Goal: Information Seeking & Learning: Find specific fact

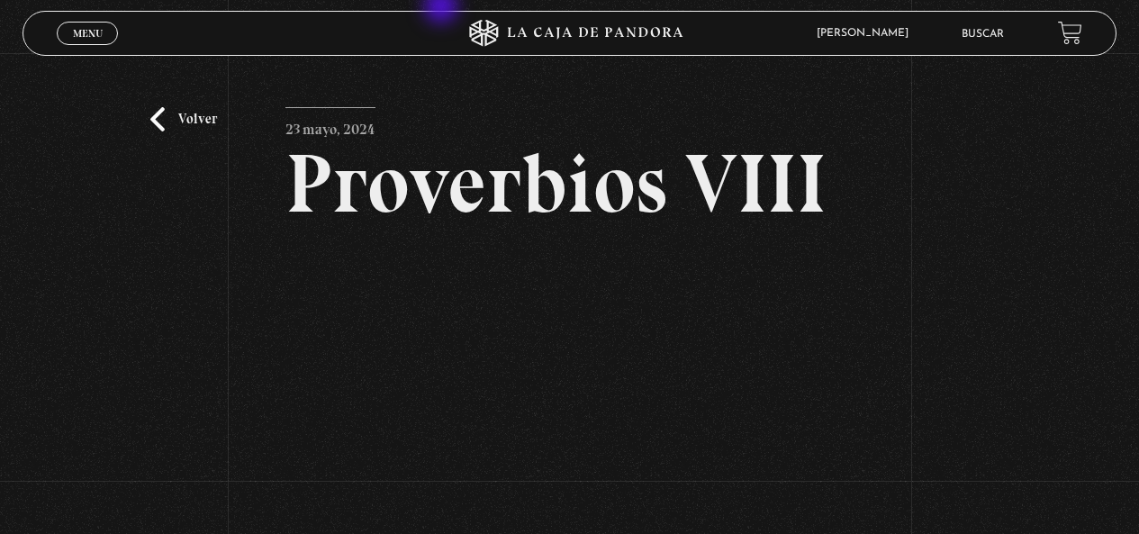
scroll to position [180, 0]
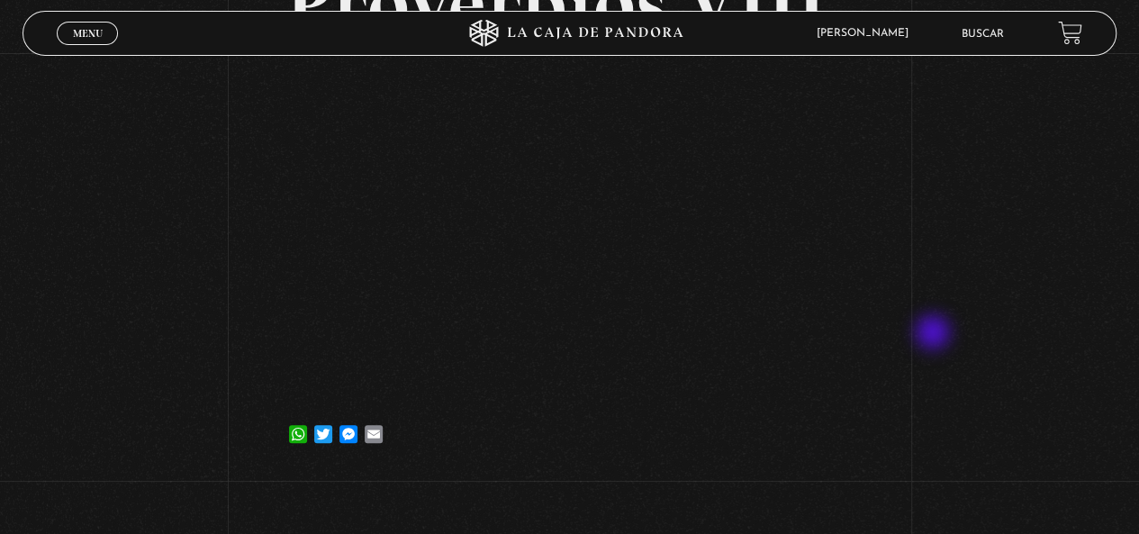
click at [935, 334] on div "Volver 23 mayo, 2024 Proverbios VIII WhatsApp Twitter Messenger Email" at bounding box center [569, 173] width 1139 height 601
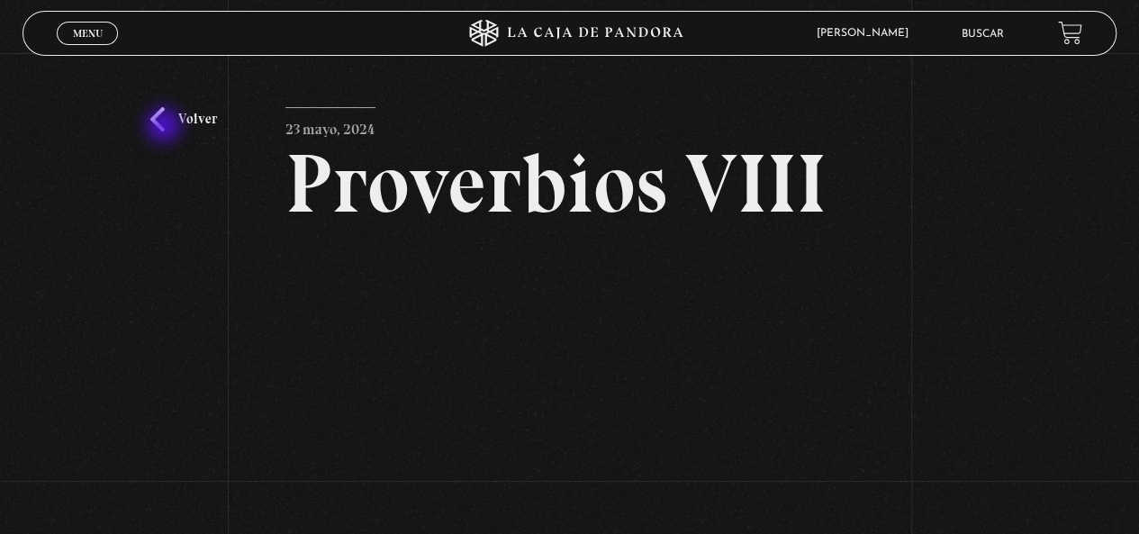
click at [166, 127] on link "Volver" at bounding box center [183, 119] width 67 height 24
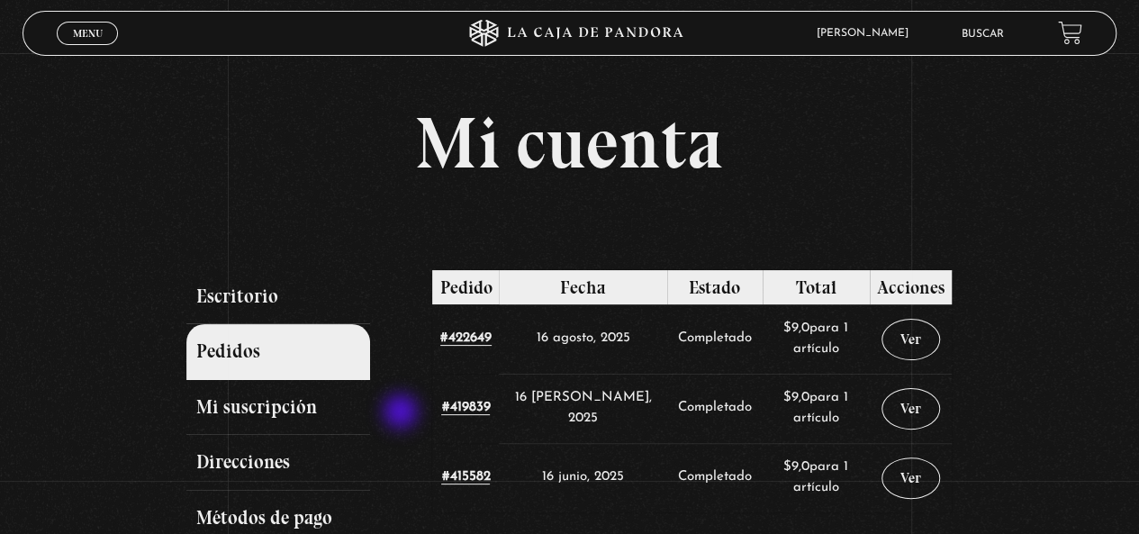
scroll to position [90, 0]
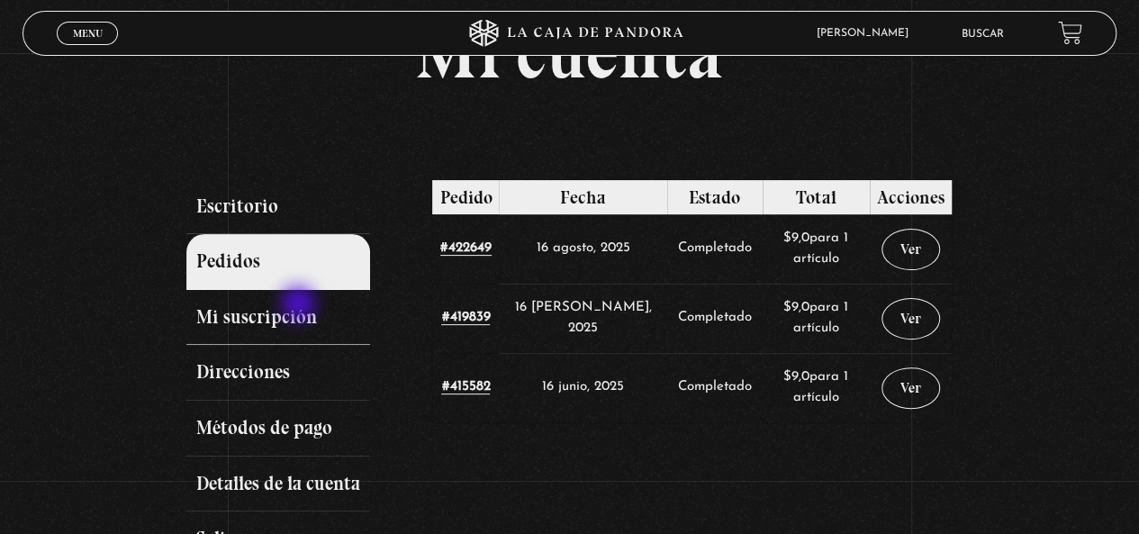
click at [300, 305] on link "Mi suscripción" at bounding box center [278, 318] width 184 height 56
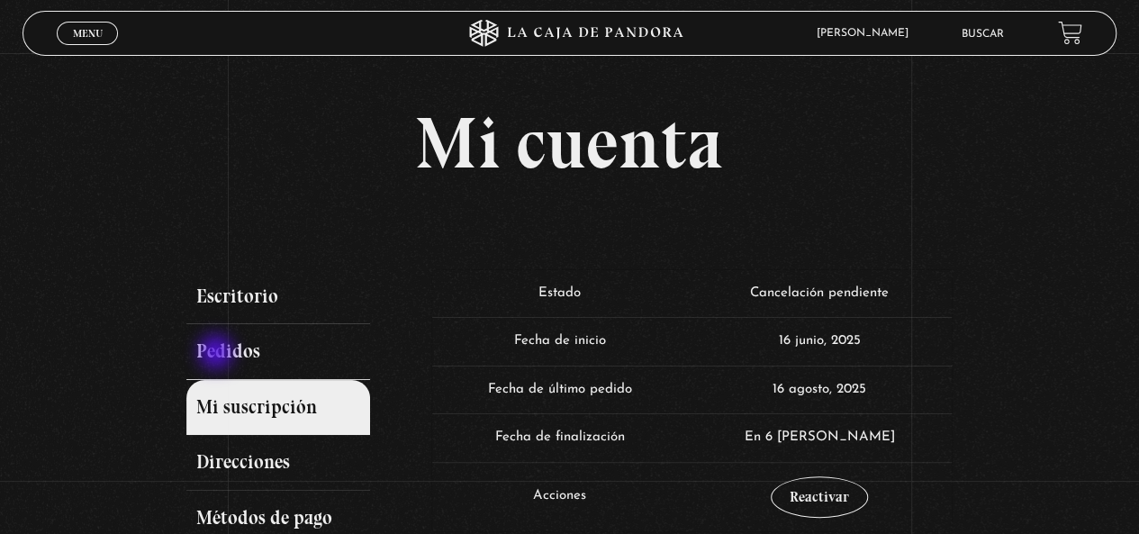
click at [218, 354] on link "Pedidos" at bounding box center [278, 352] width 184 height 56
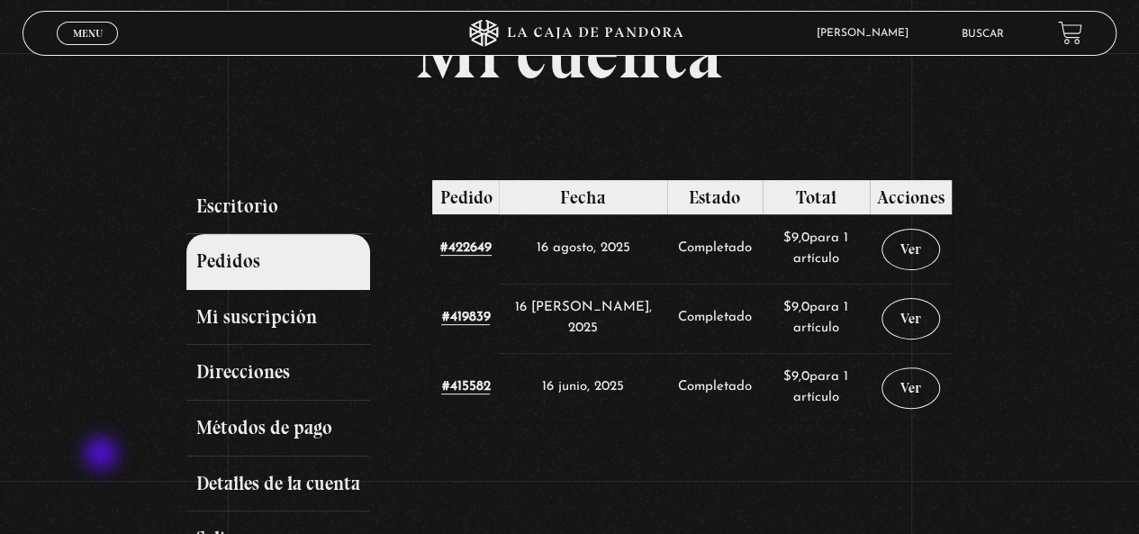
scroll to position [180, 0]
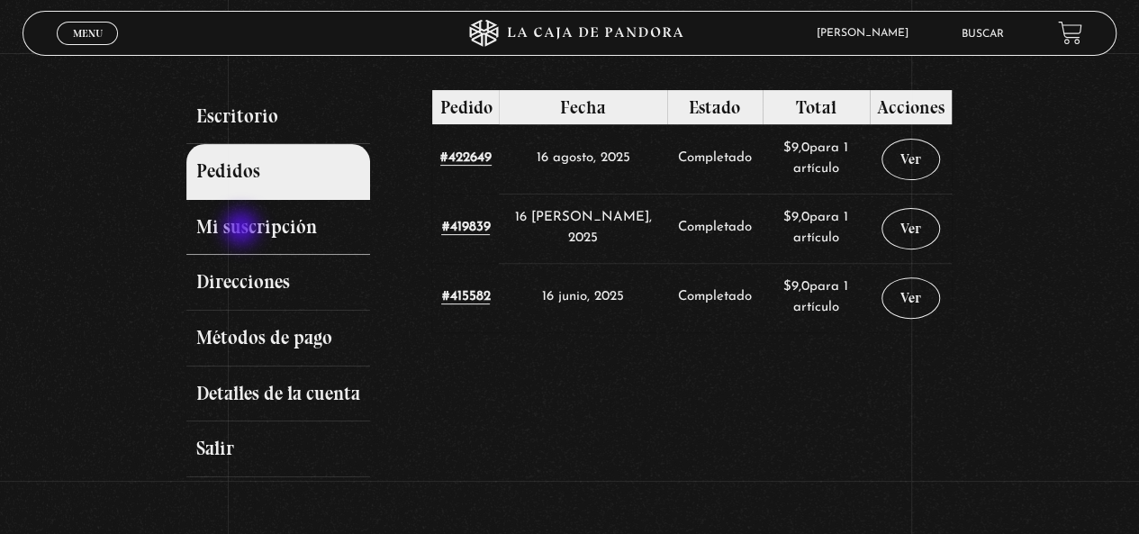
click at [243, 230] on link "Mi suscripción" at bounding box center [278, 228] width 184 height 56
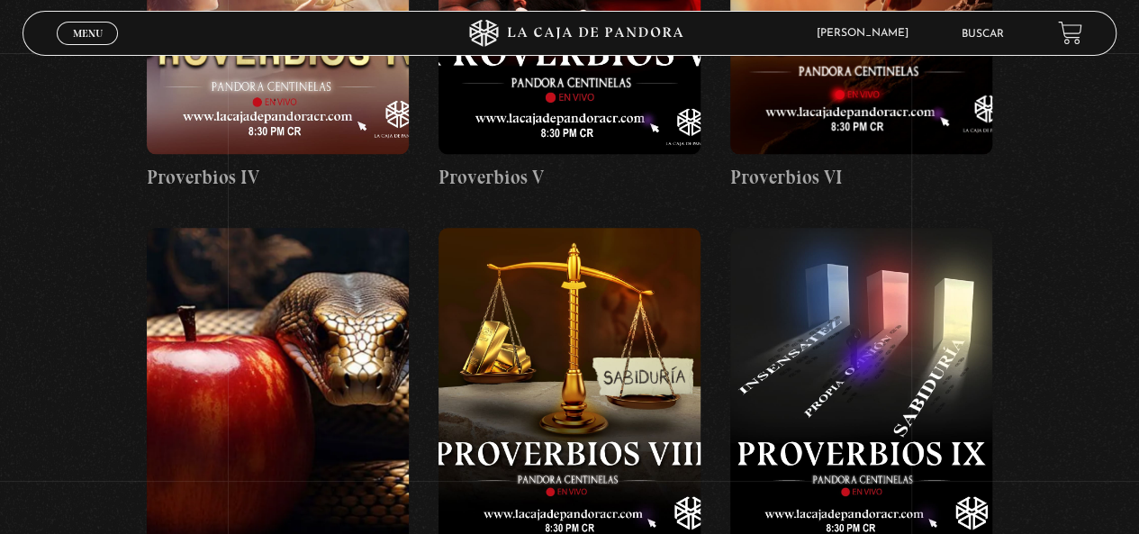
scroll to position [1170, 0]
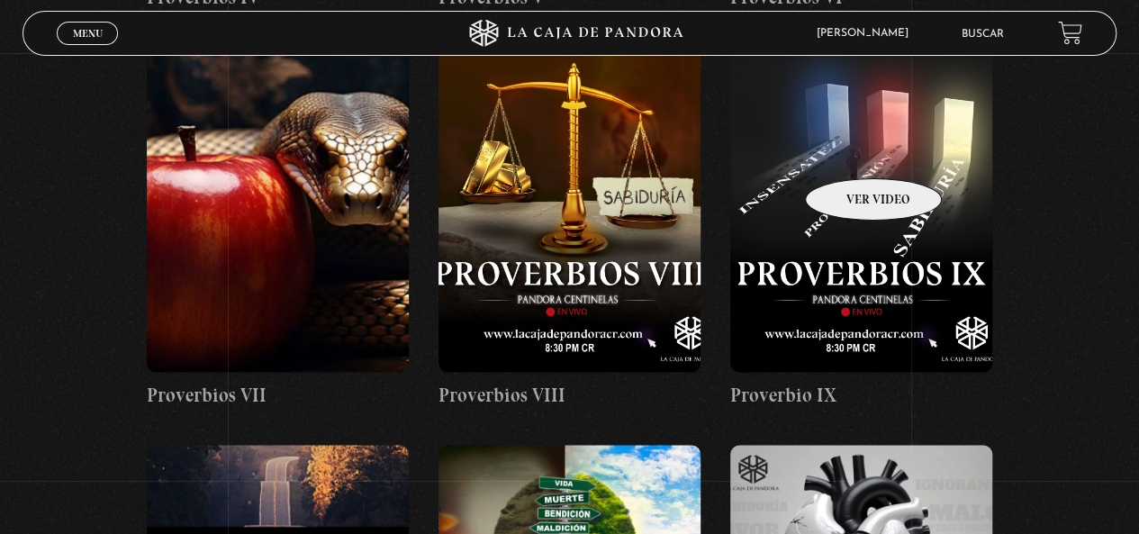
click at [850, 151] on figure at bounding box center [861, 210] width 262 height 324
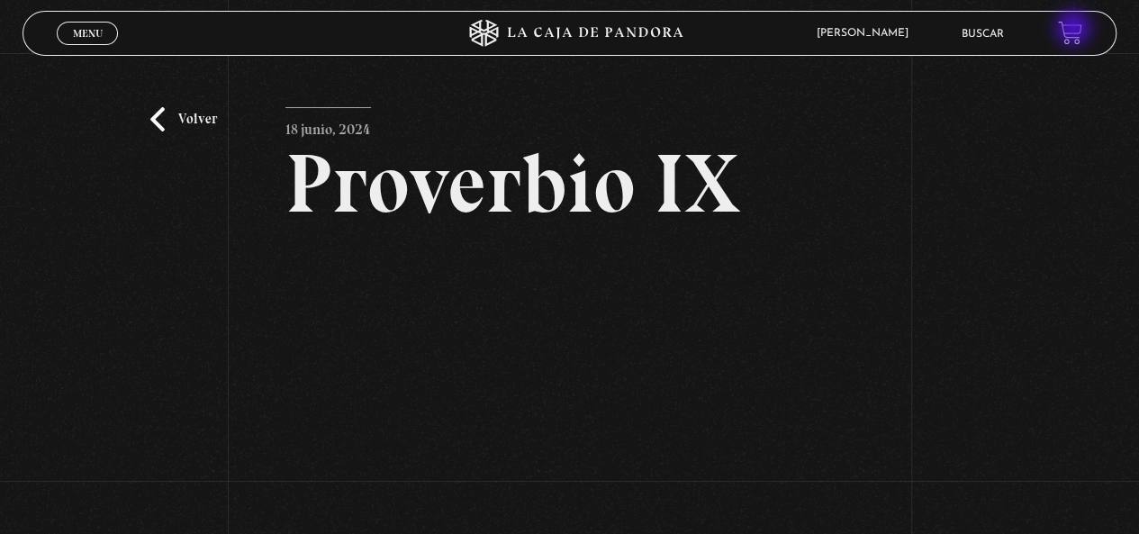
click at [1075, 30] on link at bounding box center [1070, 33] width 24 height 24
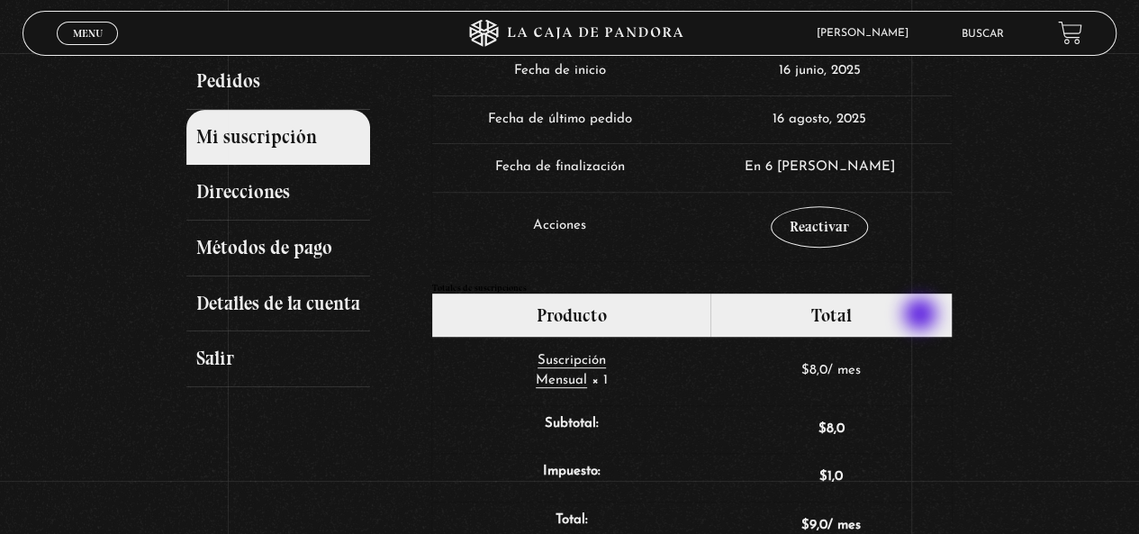
scroll to position [180, 0]
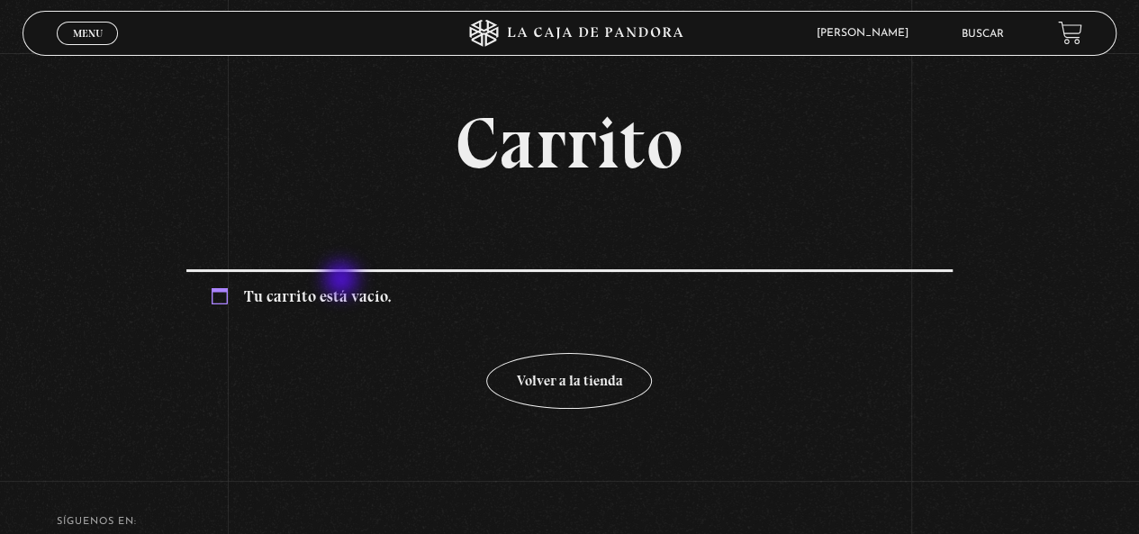
scroll to position [90, 0]
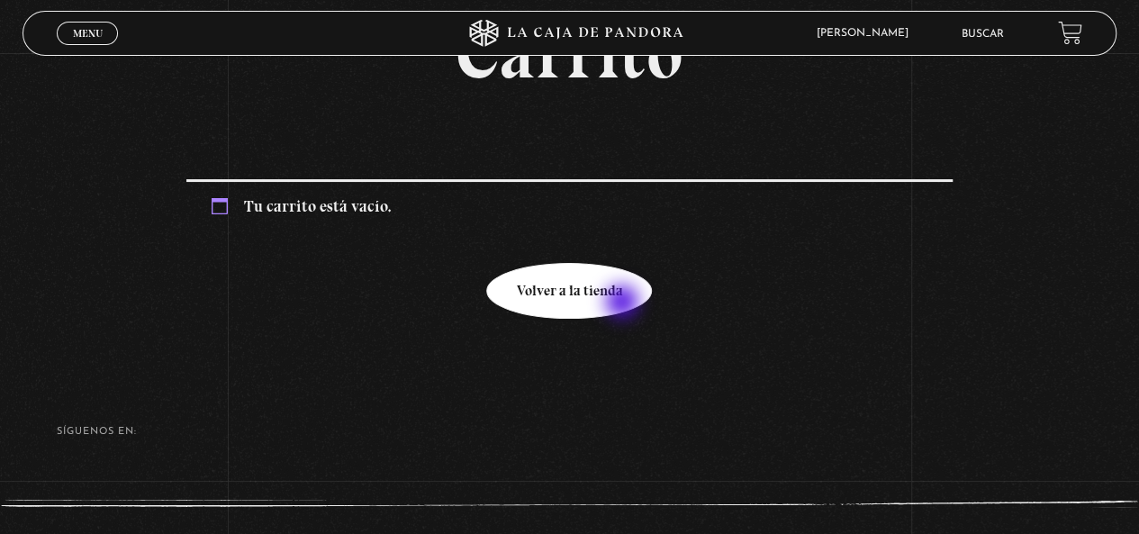
click at [602, 299] on link "Volver a la tienda" at bounding box center [569, 291] width 166 height 57
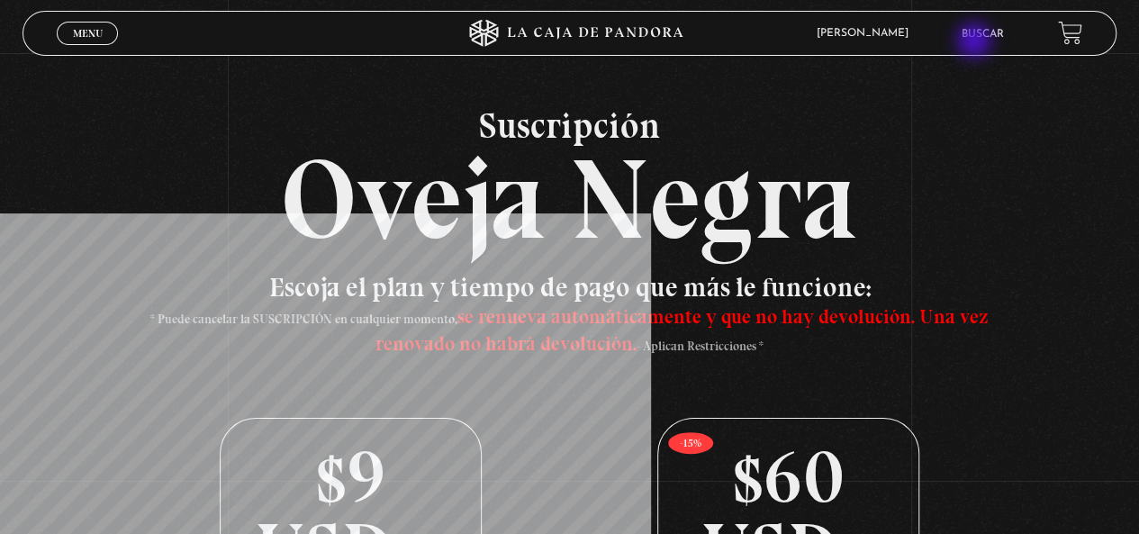
click at [990, 35] on link "Buscar" at bounding box center [983, 34] width 42 height 11
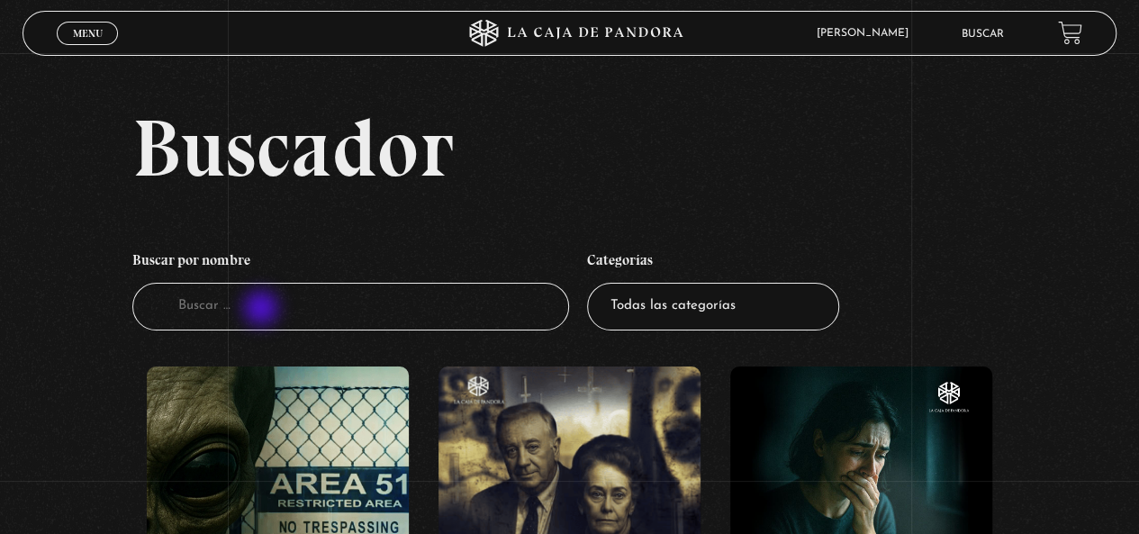
click at [263, 312] on input "Buscador" at bounding box center [351, 307] width 438 height 48
type input "prover"
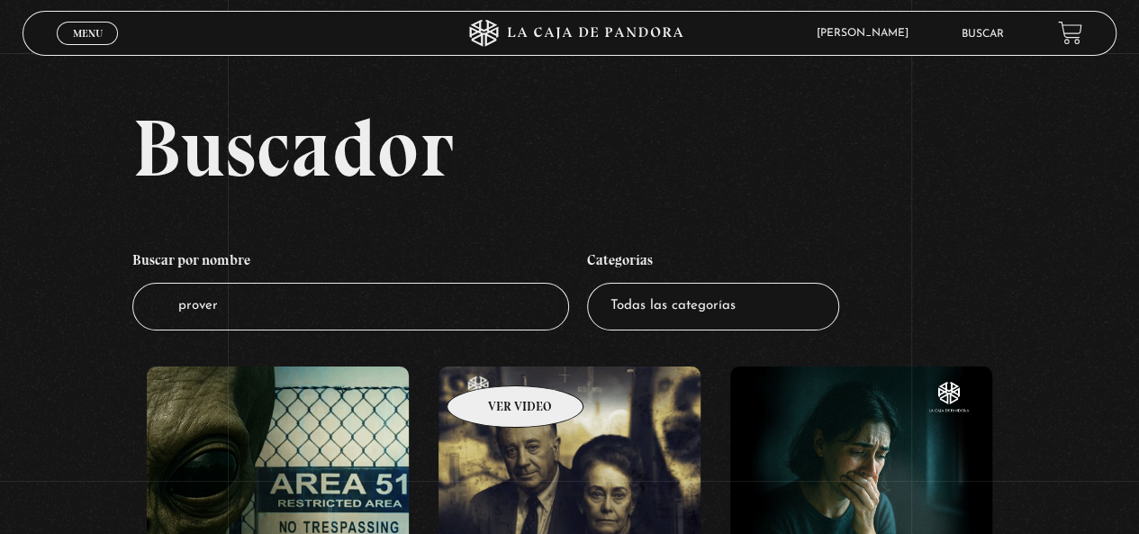
scroll to position [180, 0]
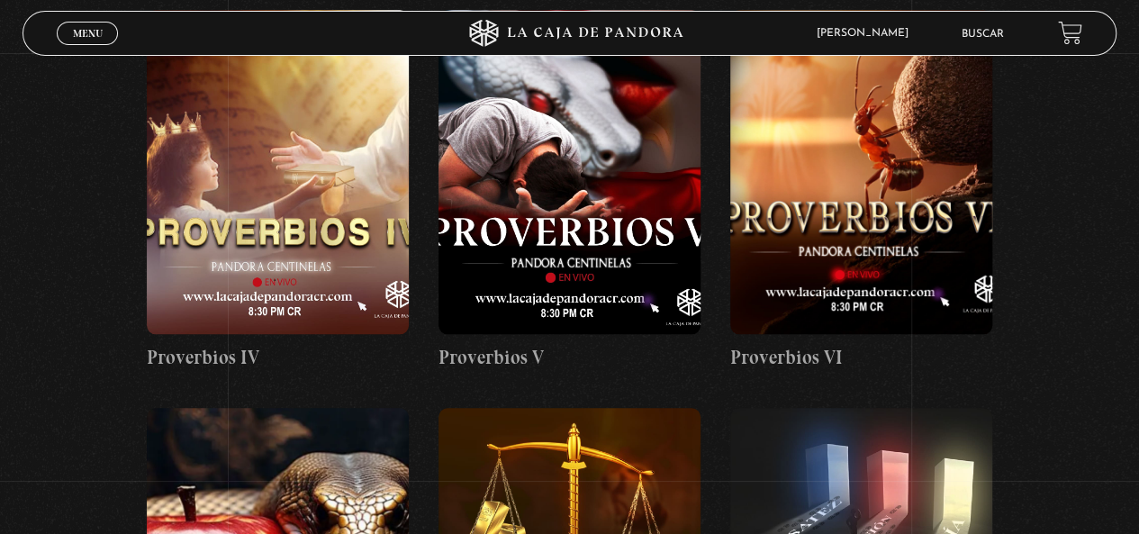
scroll to position [990, 0]
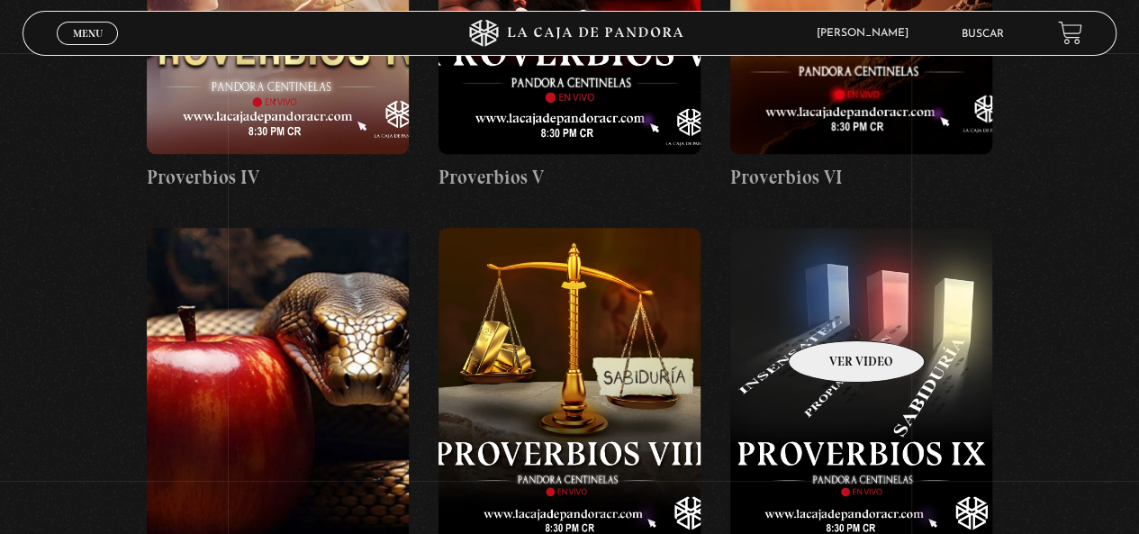
click at [833, 313] on figure at bounding box center [861, 390] width 262 height 324
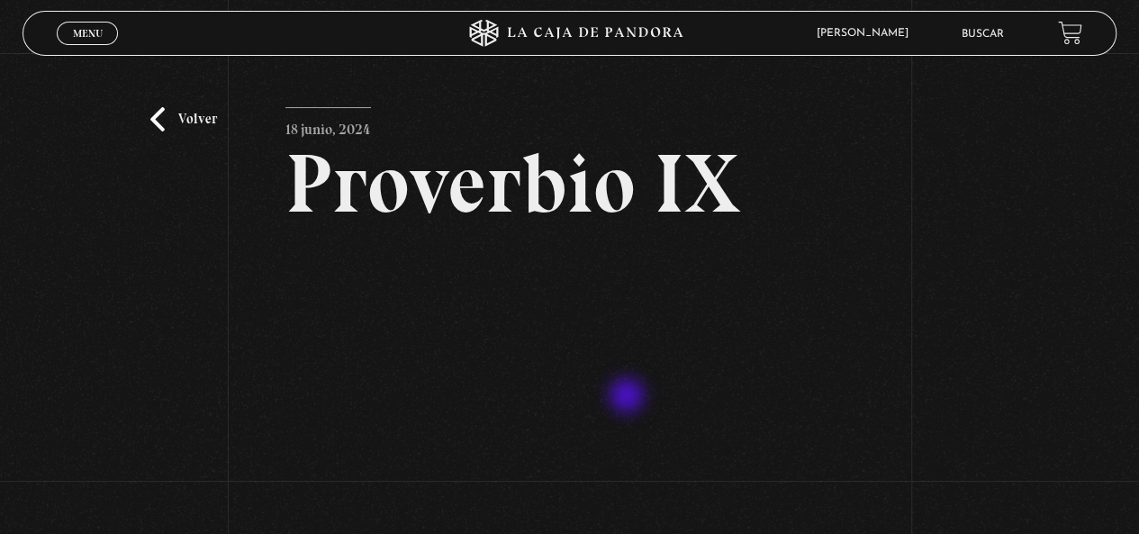
scroll to position [180, 0]
